Goal: Information Seeking & Learning: Learn about a topic

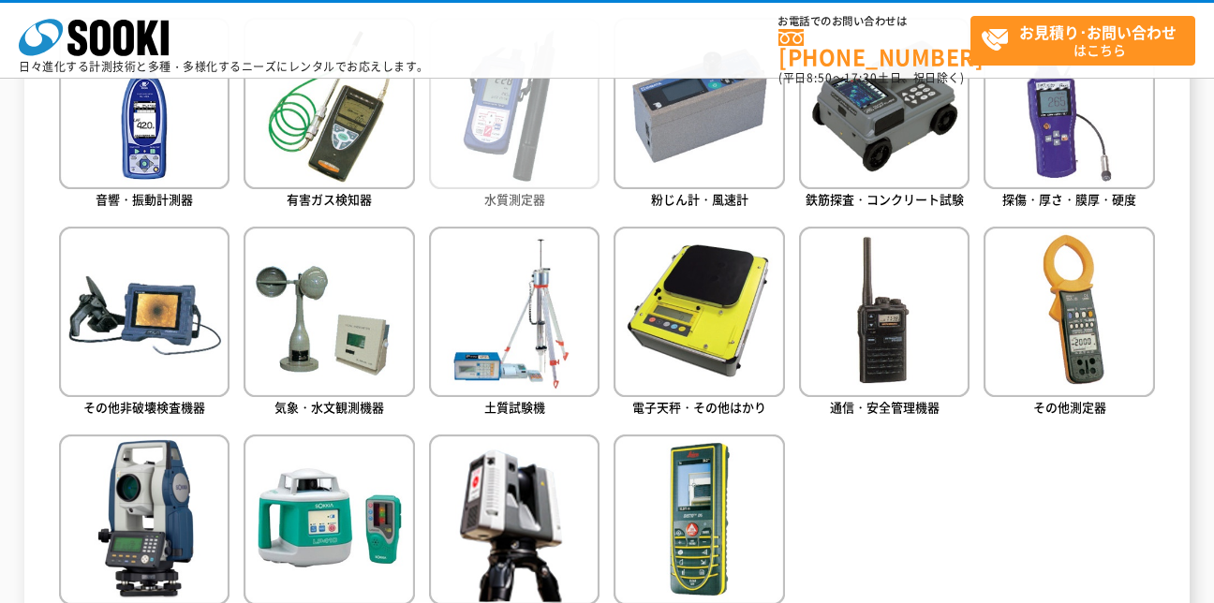
scroll to position [749, 0]
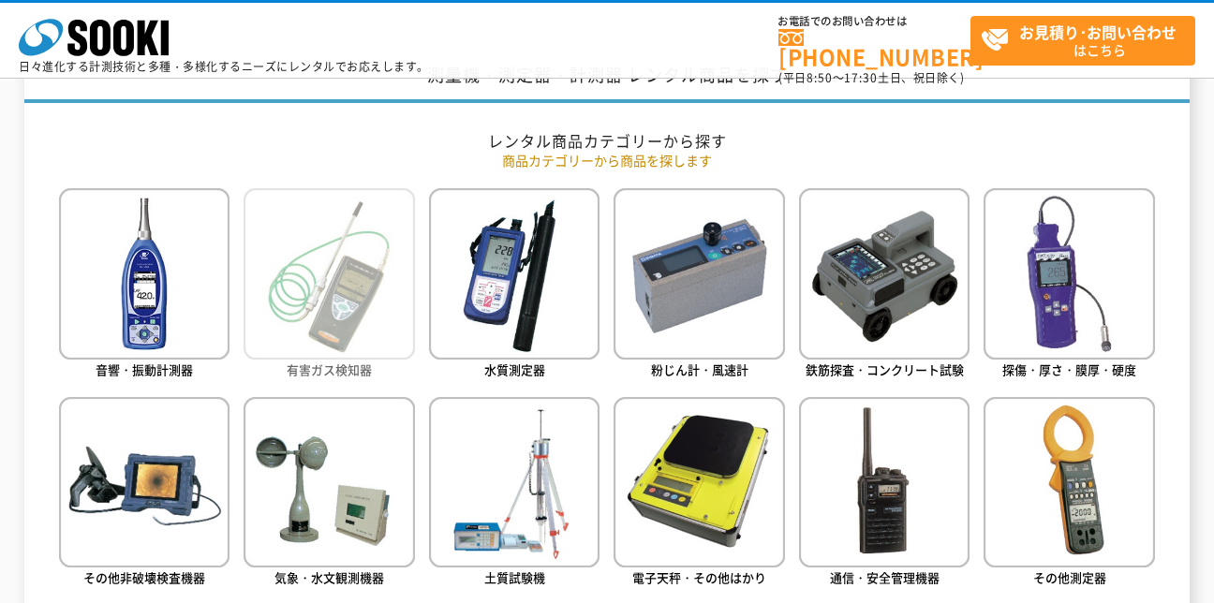
click at [303, 326] on img at bounding box center [329, 273] width 170 height 170
click at [317, 322] on img at bounding box center [329, 273] width 170 height 170
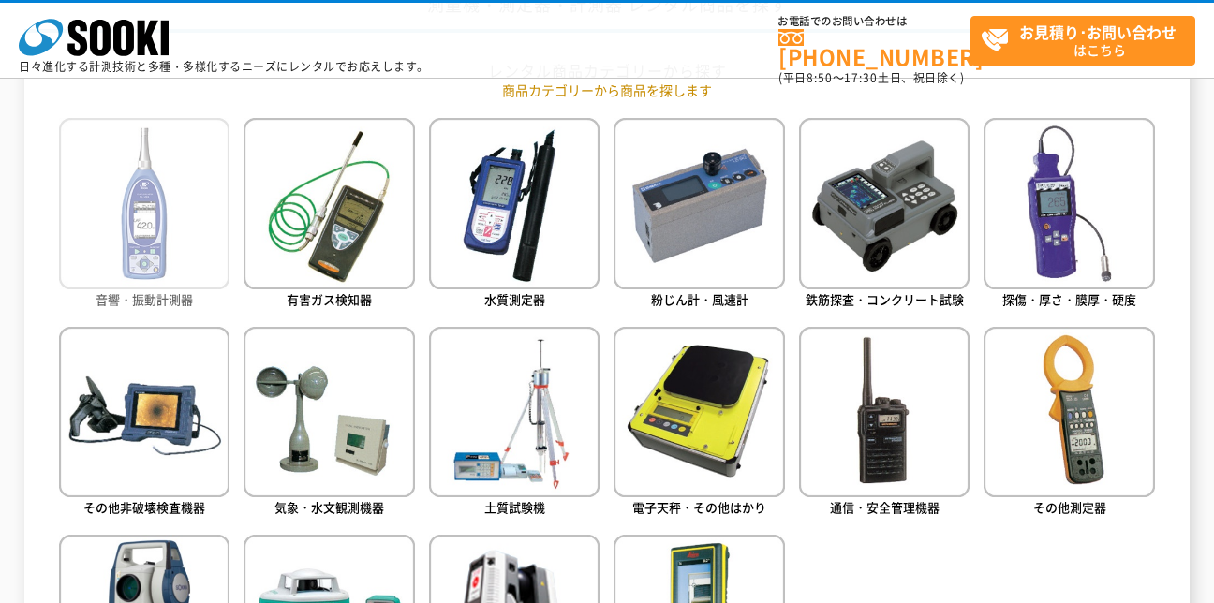
scroll to position [1030, 0]
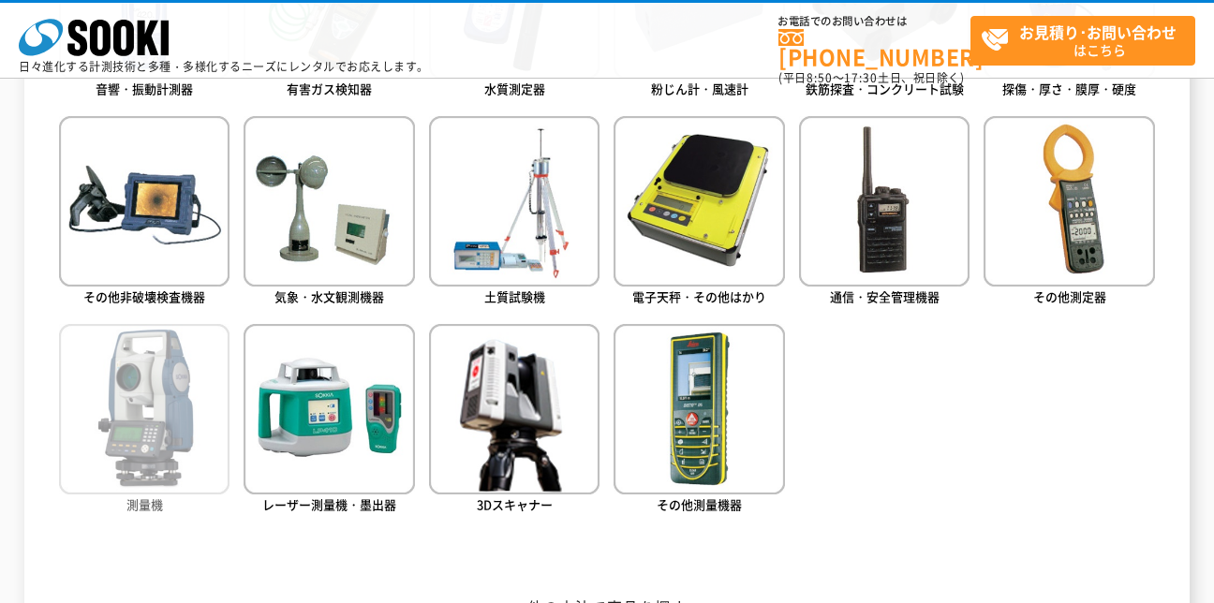
click at [143, 460] on img at bounding box center [144, 409] width 170 height 170
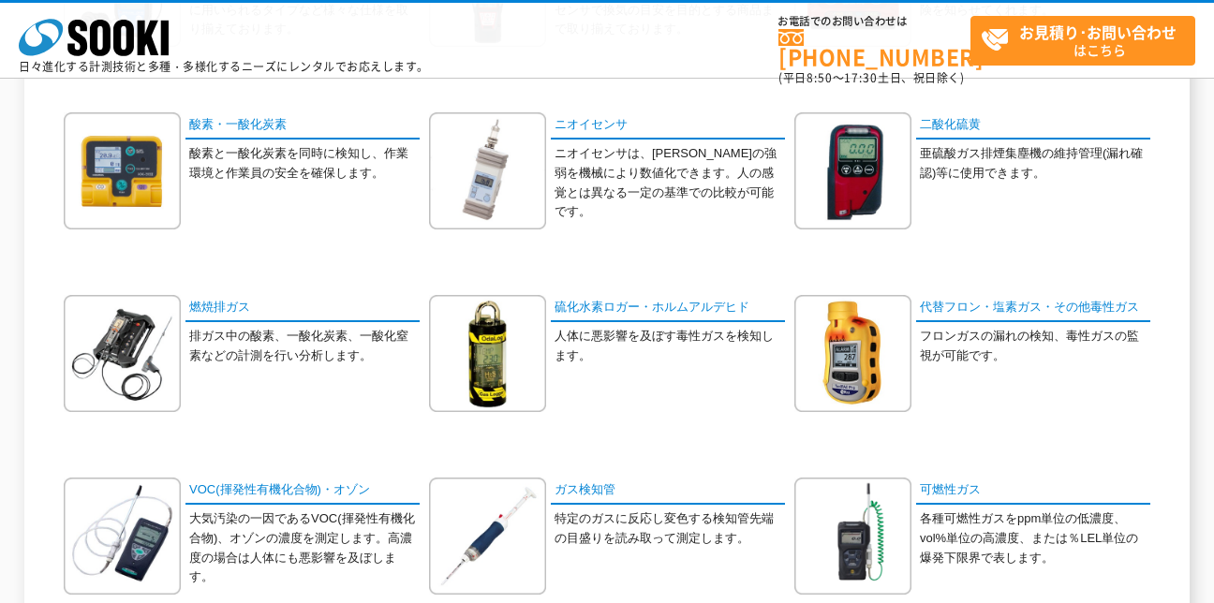
scroll to position [281, 0]
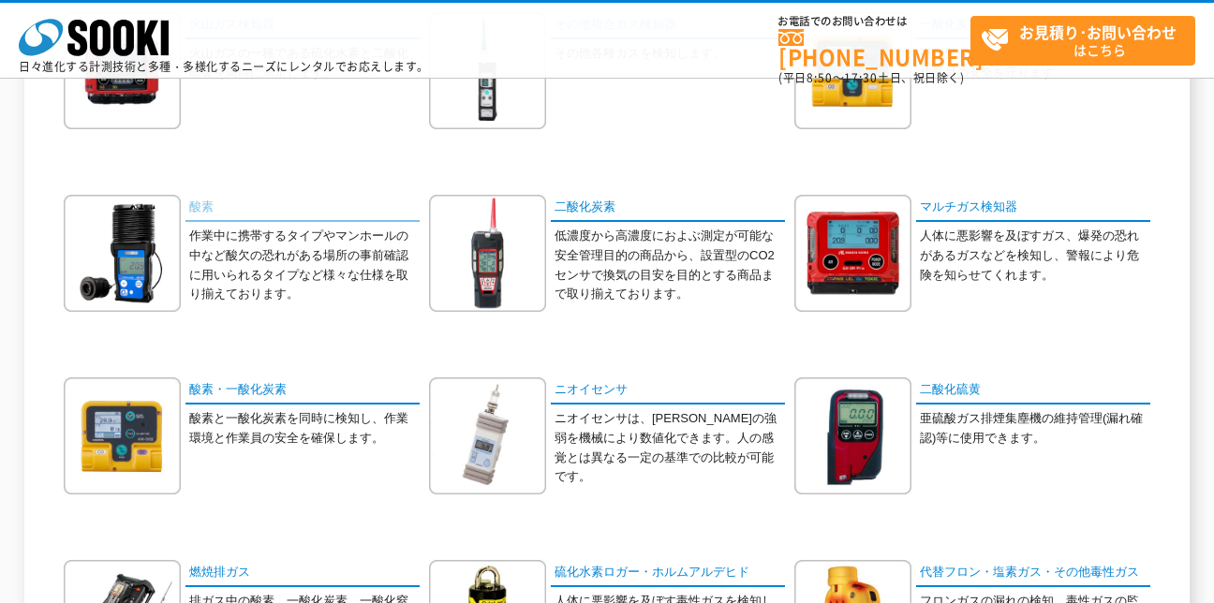
click at [199, 208] on link "酸素" at bounding box center [302, 208] width 234 height 27
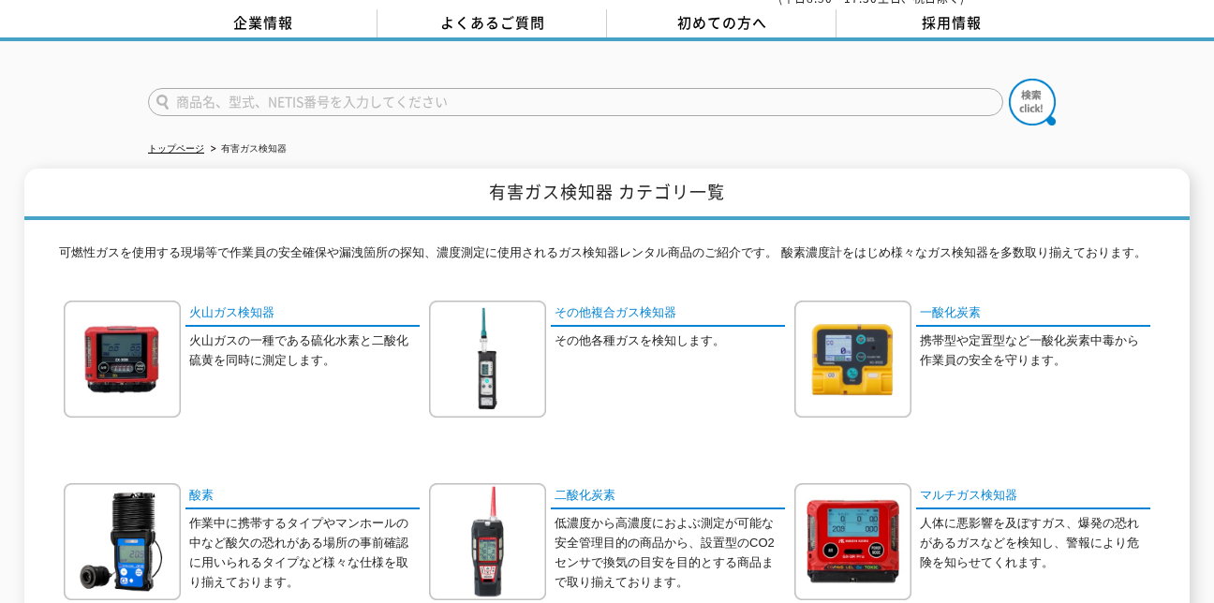
scroll to position [0, 0]
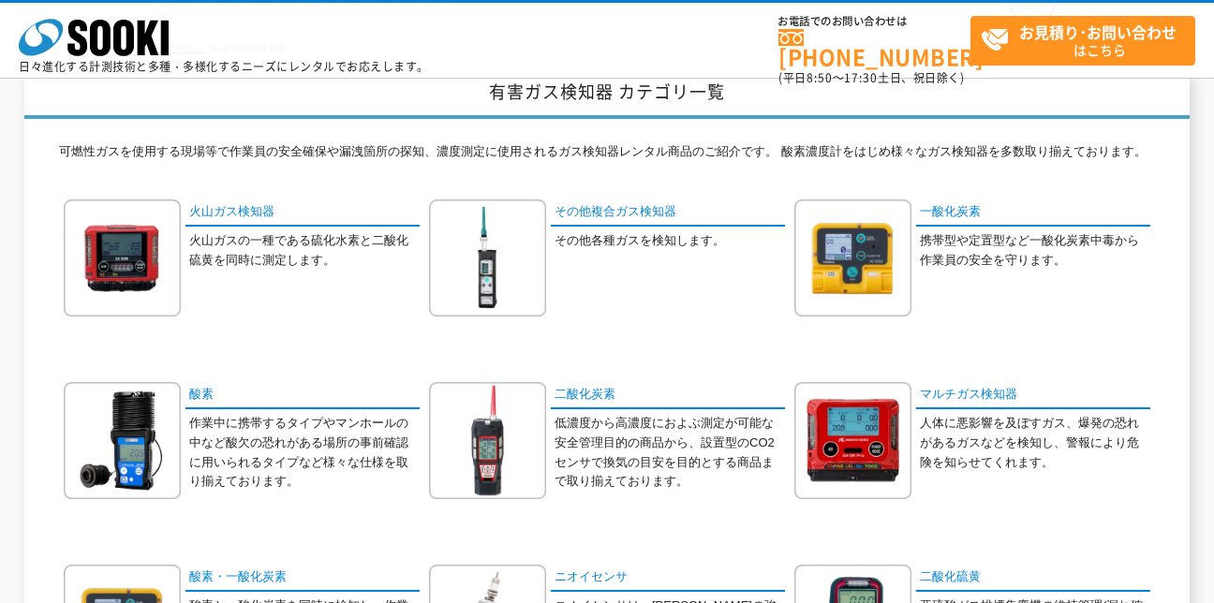
scroll to position [187, 0]
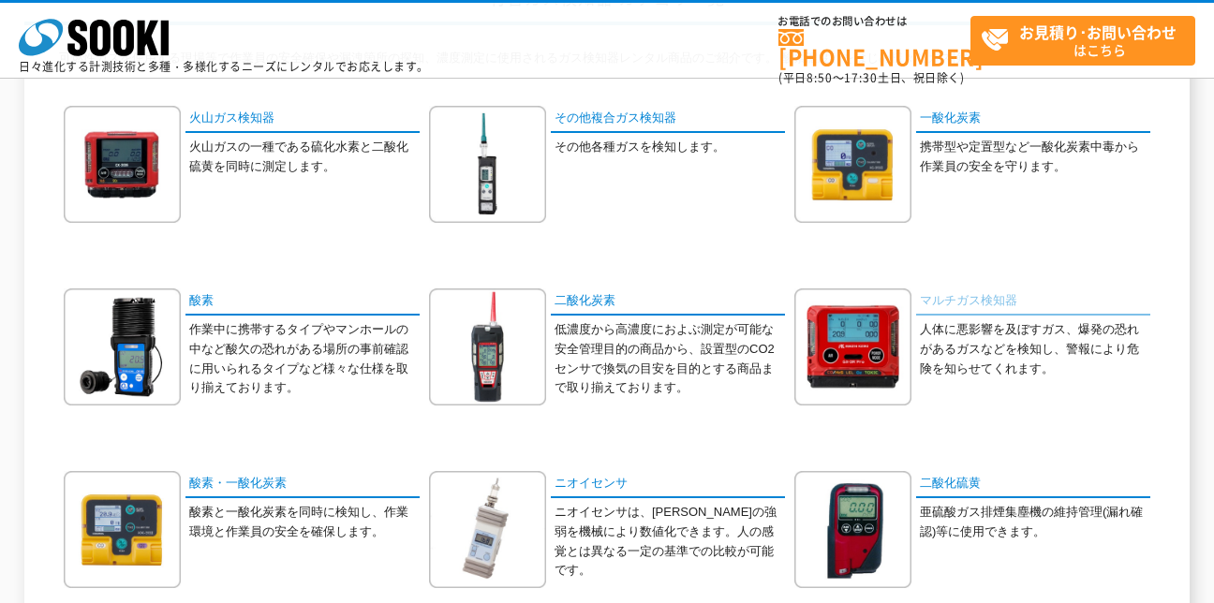
click at [943, 306] on link "マルチガス検知器" at bounding box center [1033, 301] width 234 height 27
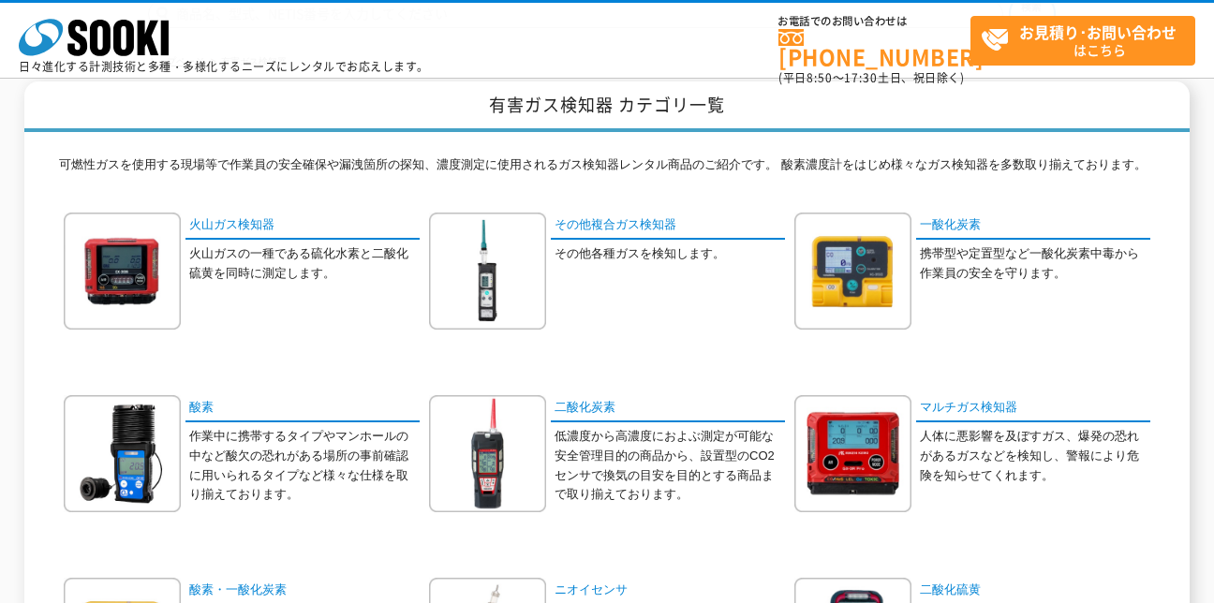
scroll to position [0, 0]
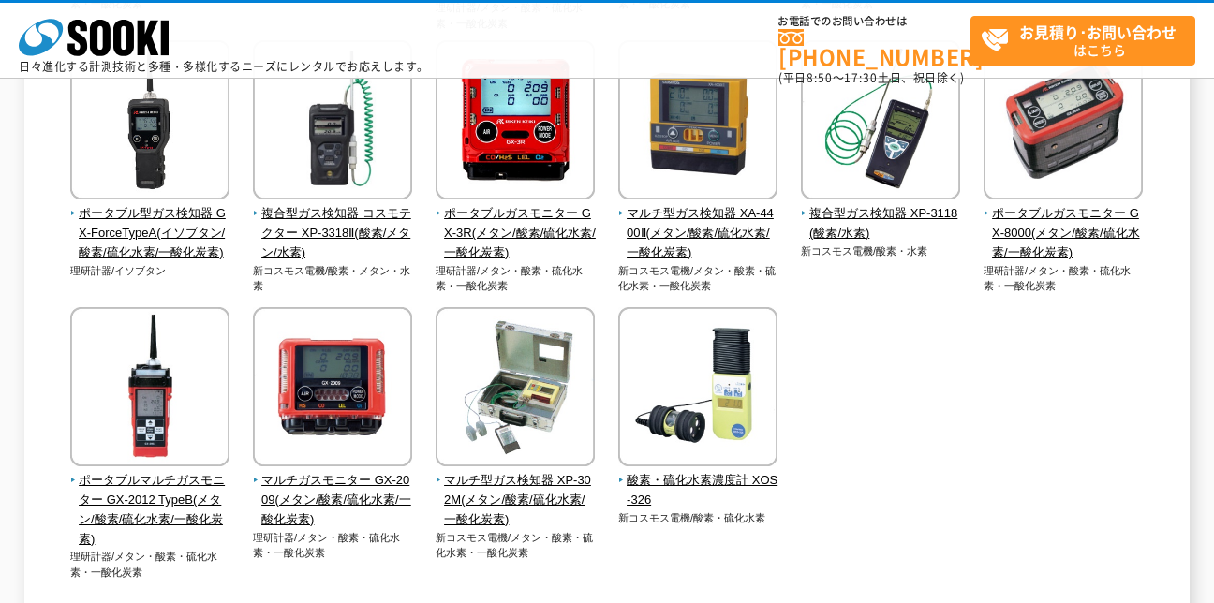
scroll to position [562, 0]
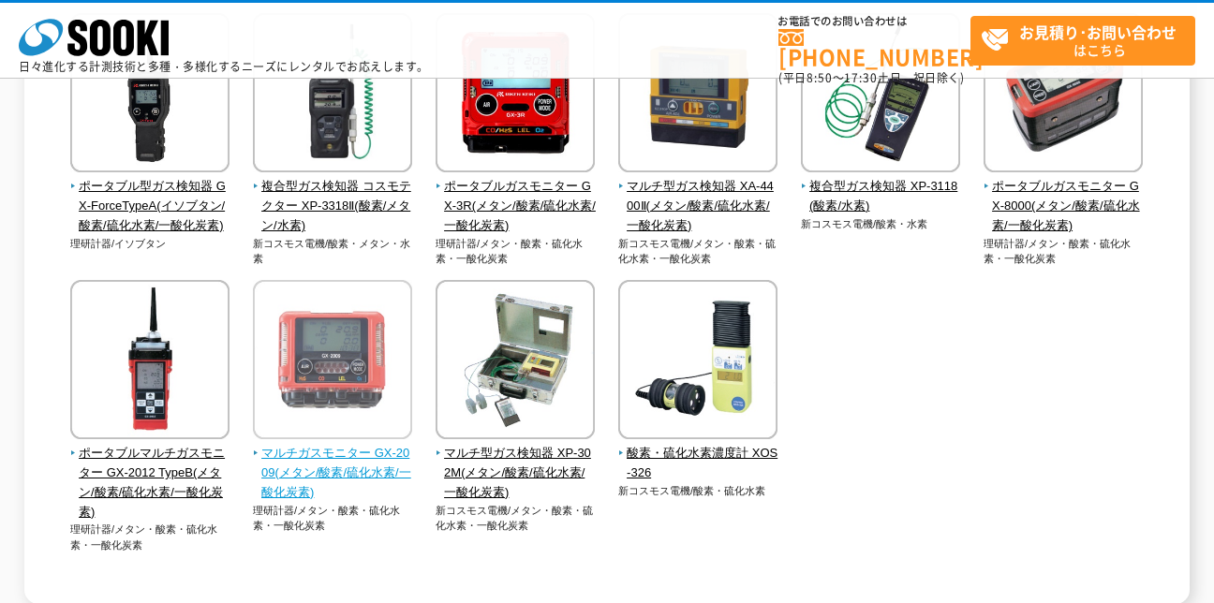
click at [366, 466] on span "マルチガスモニター GX-2009(メタン/酸素/硫化水素/一酸化炭素)" at bounding box center [333, 473] width 160 height 58
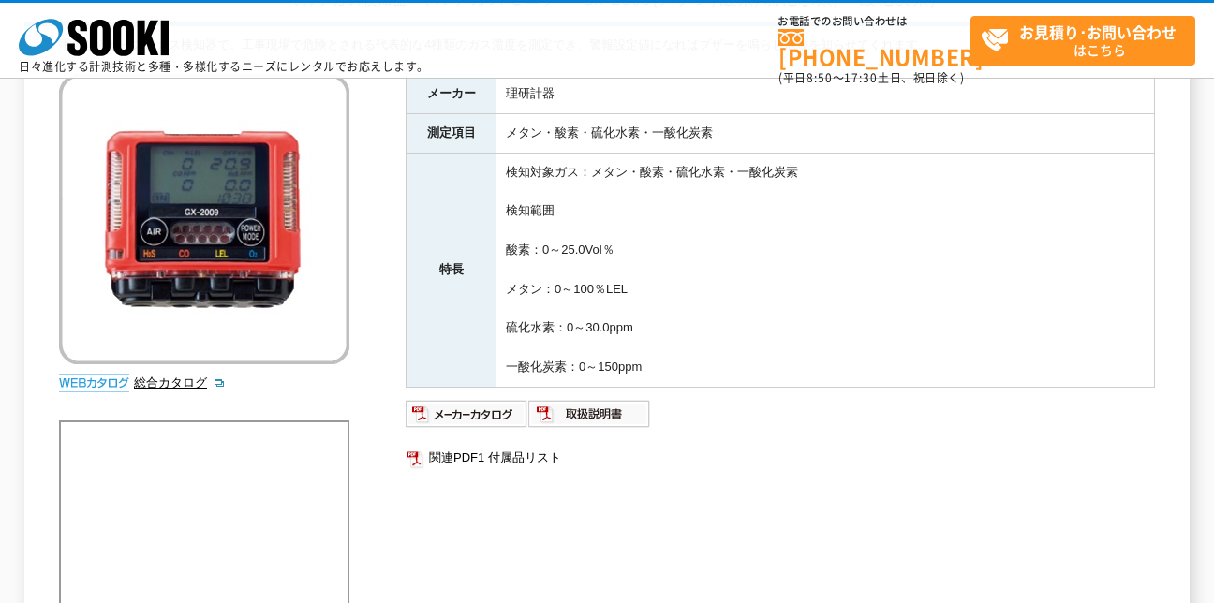
scroll to position [94, 0]
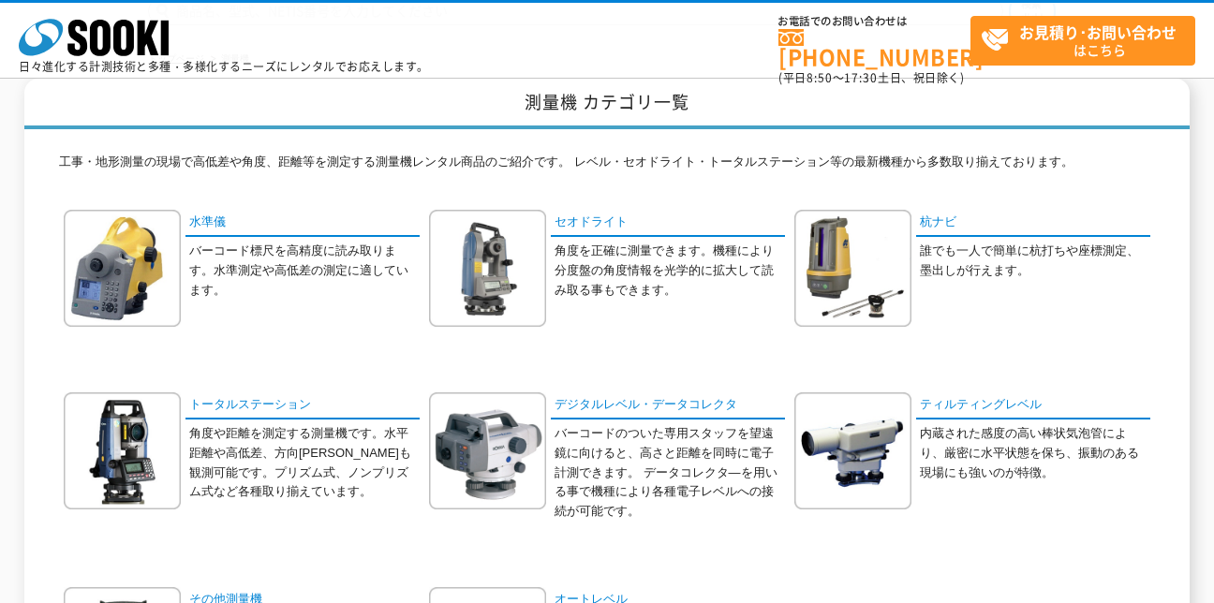
scroll to position [187, 0]
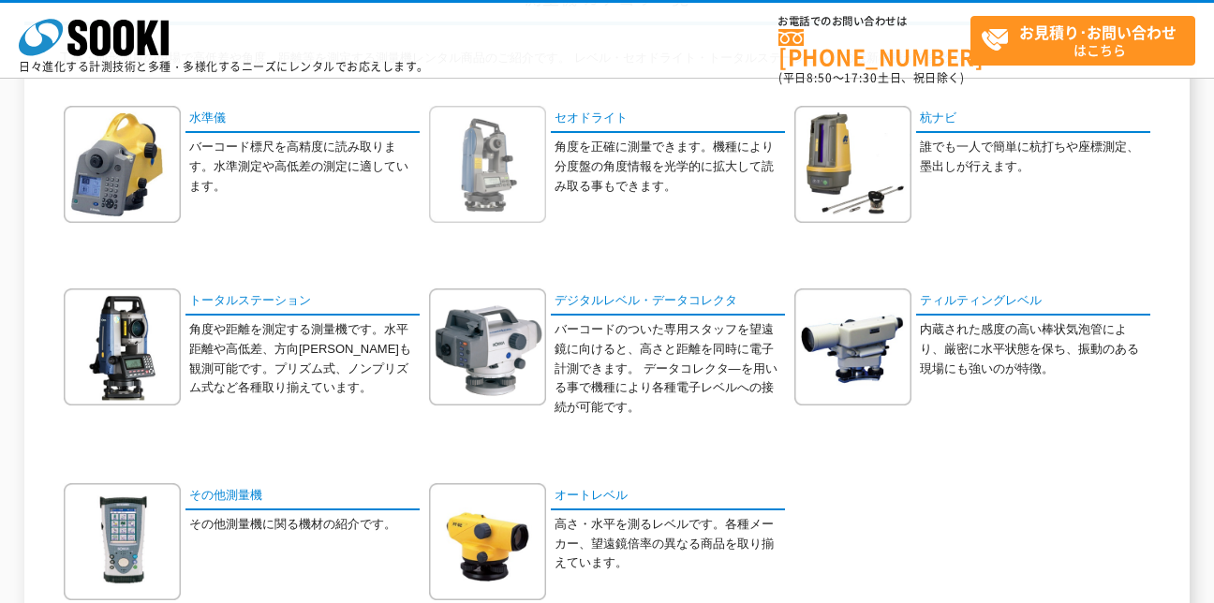
click at [491, 185] on img at bounding box center [487, 164] width 117 height 117
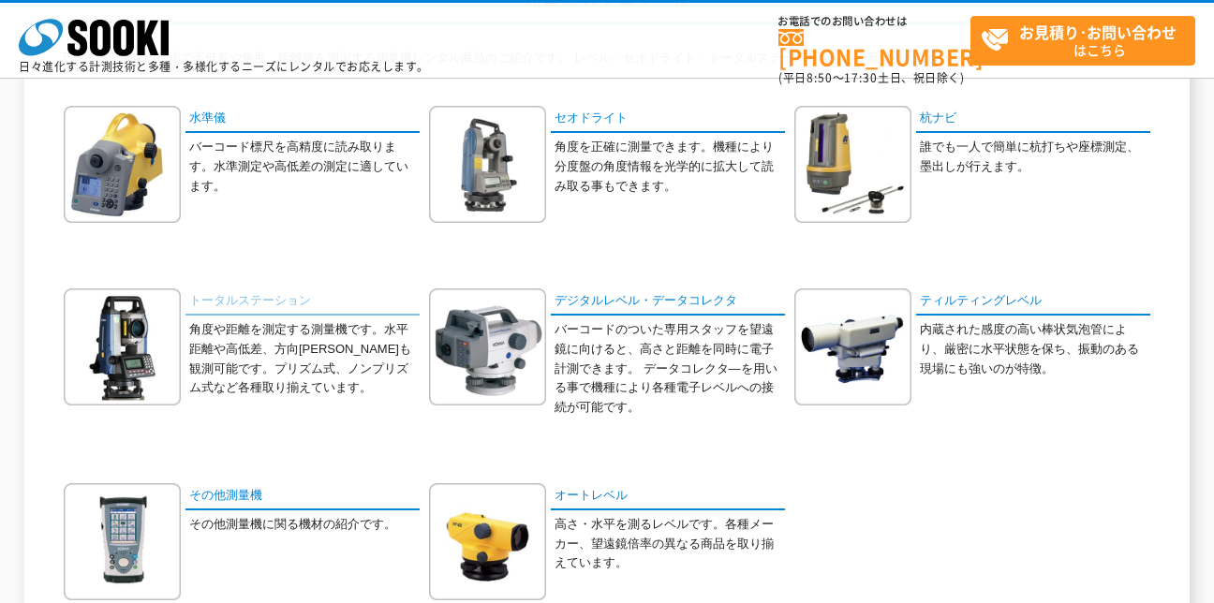
click at [300, 298] on link "トータルステーション" at bounding box center [302, 301] width 234 height 27
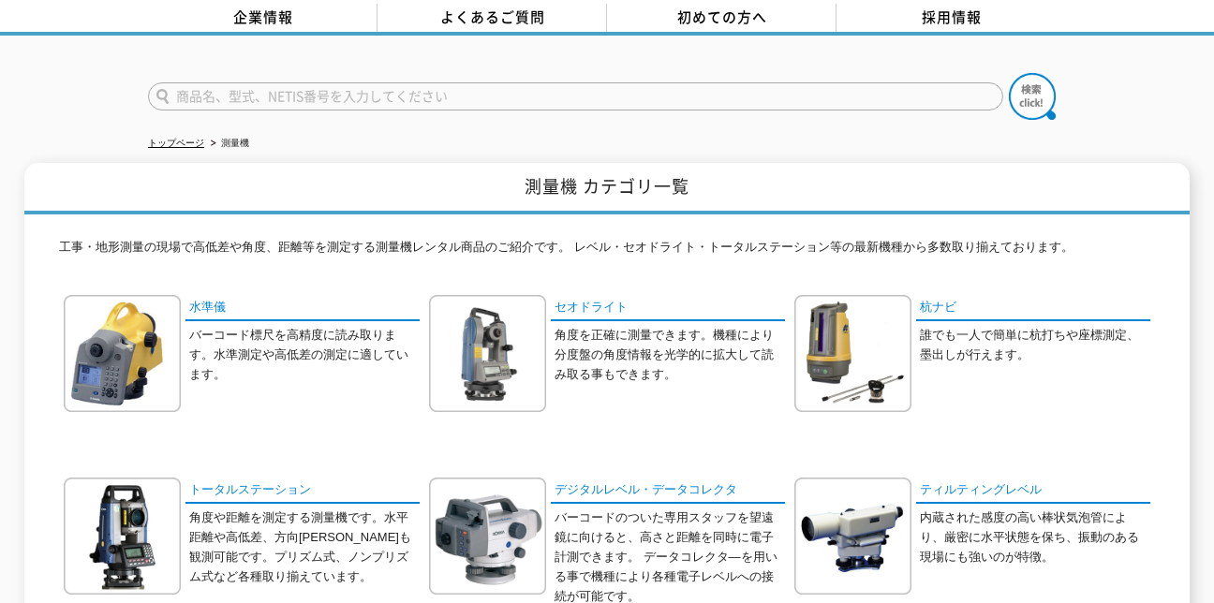
scroll to position [0, 0]
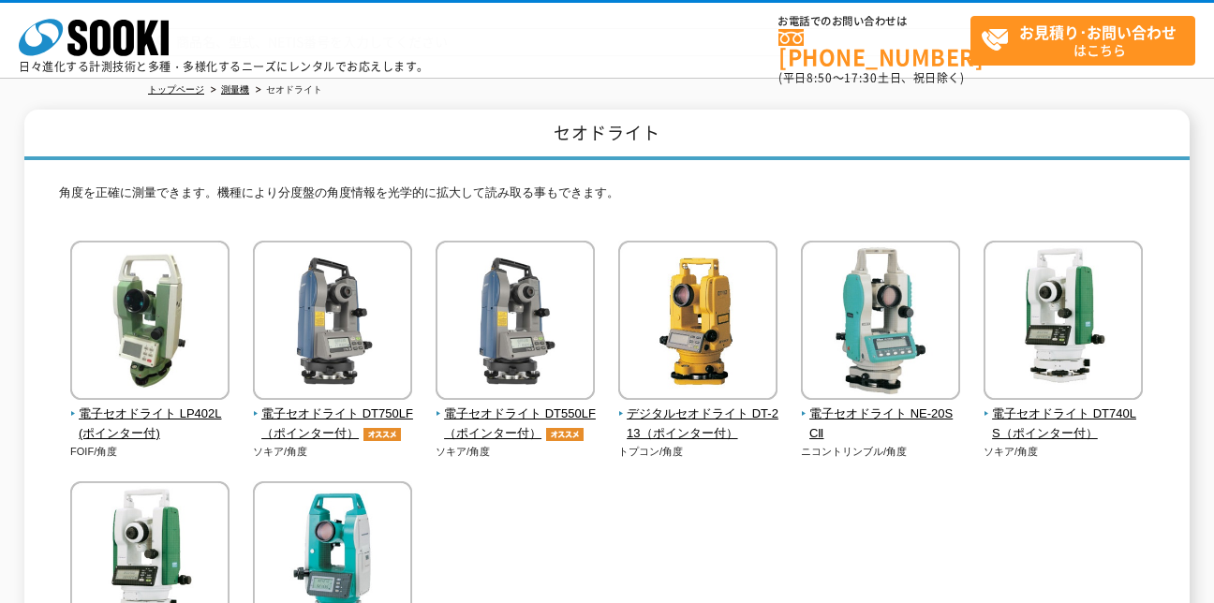
scroll to position [187, 0]
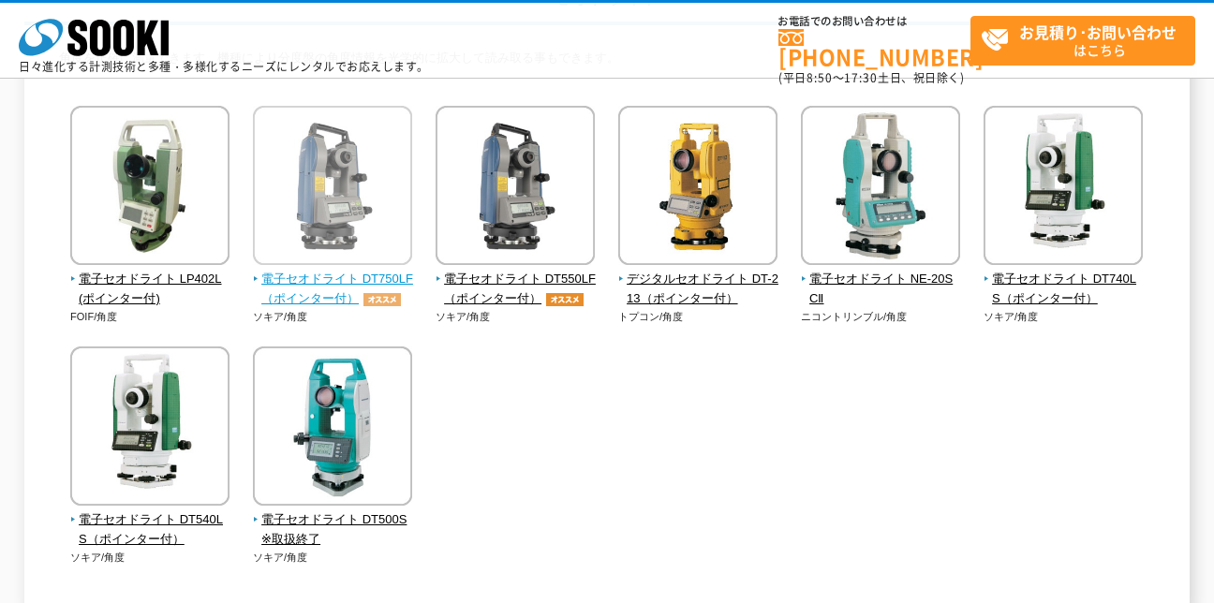
click at [356, 283] on span "電子セオドライト DT750LF（ポインター付）" at bounding box center [333, 289] width 160 height 39
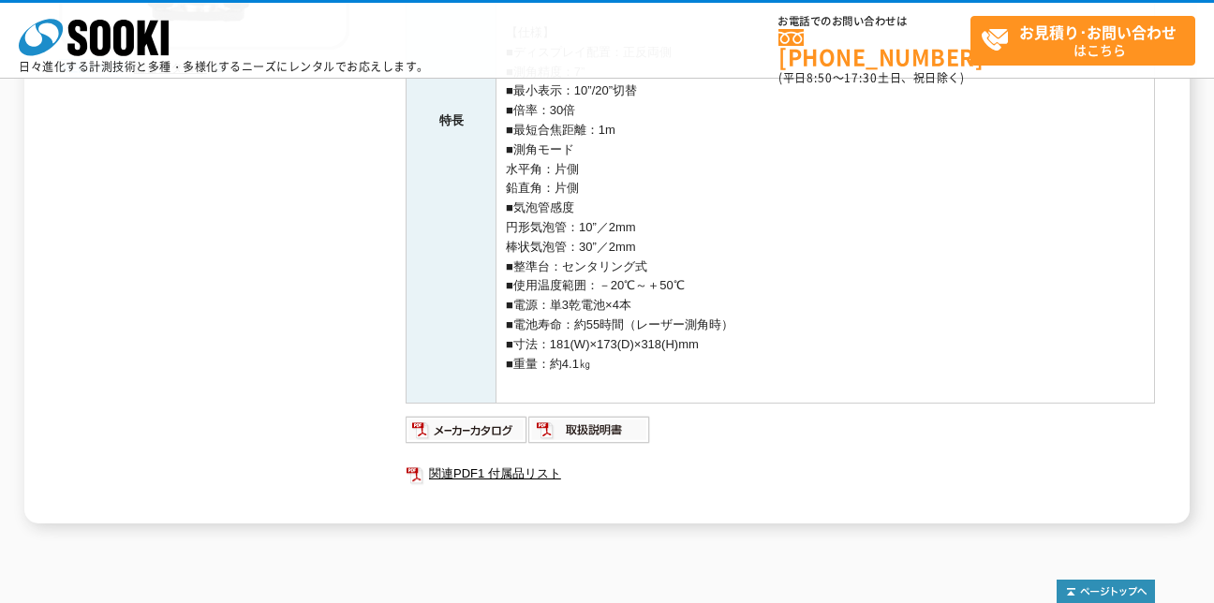
scroll to position [221, 0]
